Goal: Browse casually

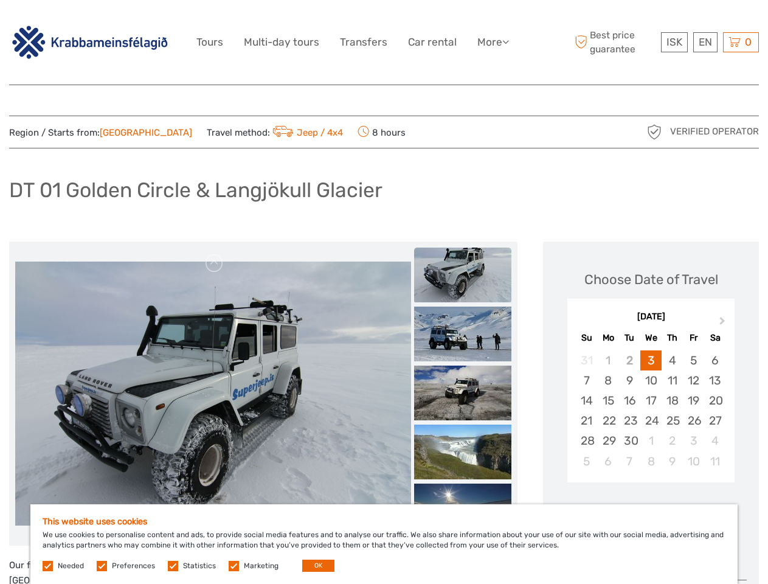
click at [492, 42] on link "More" at bounding box center [493, 42] width 32 height 18
click at [507, 41] on icon at bounding box center [505, 41] width 7 height 10
click at [674, 42] on span "ISK" at bounding box center [674, 42] width 16 height 12
click at [705, 42] on div "EN English Español Deutsch" at bounding box center [705, 42] width 24 height 20
click at [741, 42] on div "0 Items Total 0 ISK Checkout The shopping cart is empty." at bounding box center [741, 42] width 36 height 20
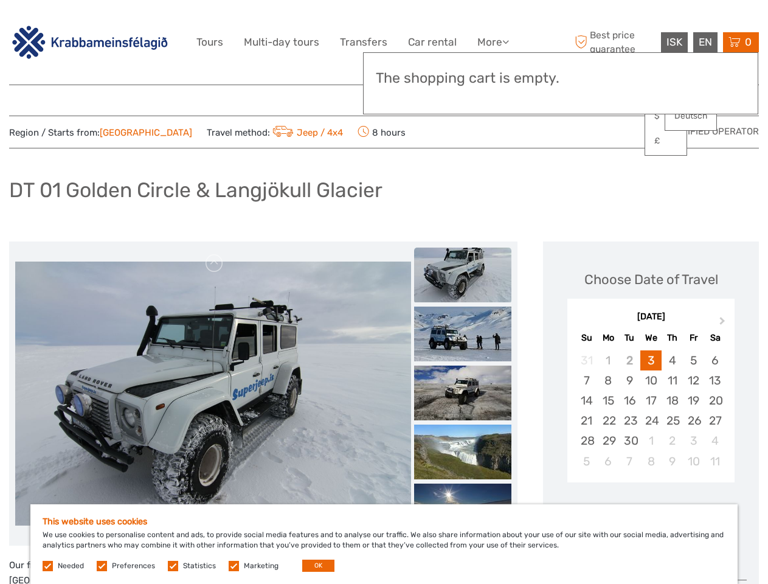
click at [213, 393] on img at bounding box center [213, 393] width 396 height 264
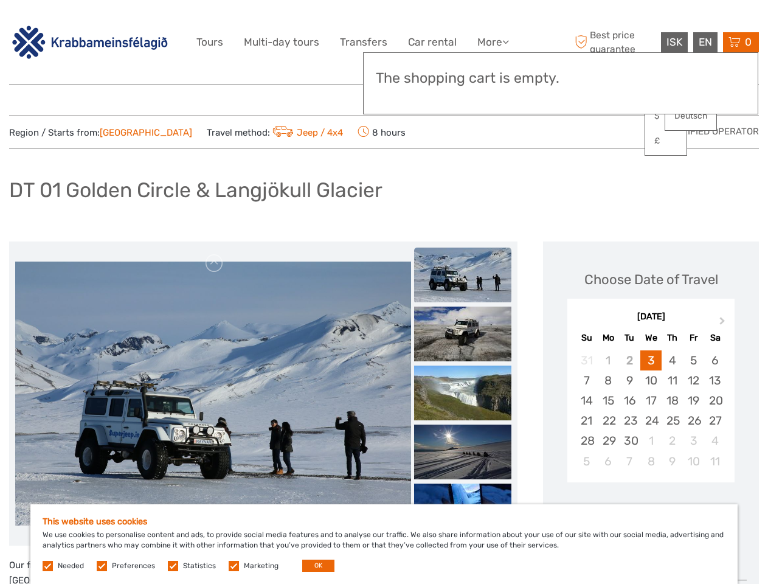
click at [215, 263] on link at bounding box center [214, 263] width 19 height 19
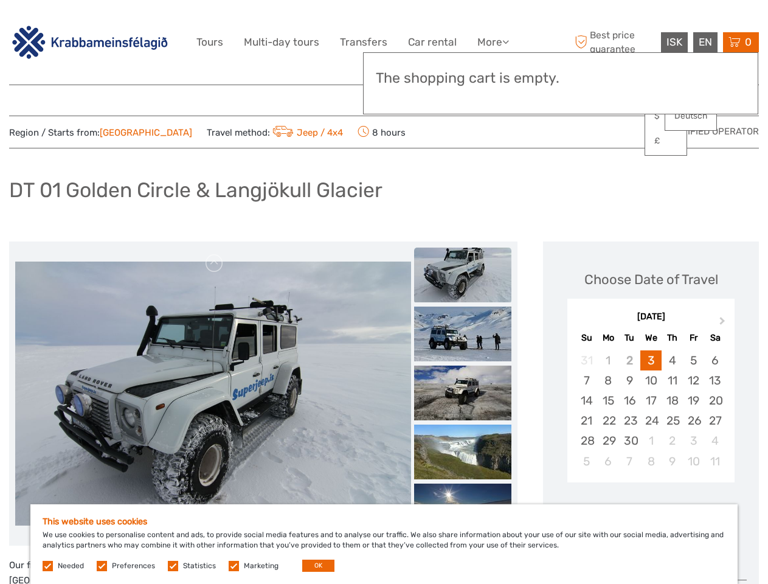
click at [463, 103] on div "Items Total 0 ISK Checkout The shopping cart is empty." at bounding box center [560, 83] width 395 height 62
click at [463, 102] on div "Items Total 0 ISK Checkout The shopping cart is empty." at bounding box center [560, 83] width 395 height 62
